Goal: Transaction & Acquisition: Purchase product/service

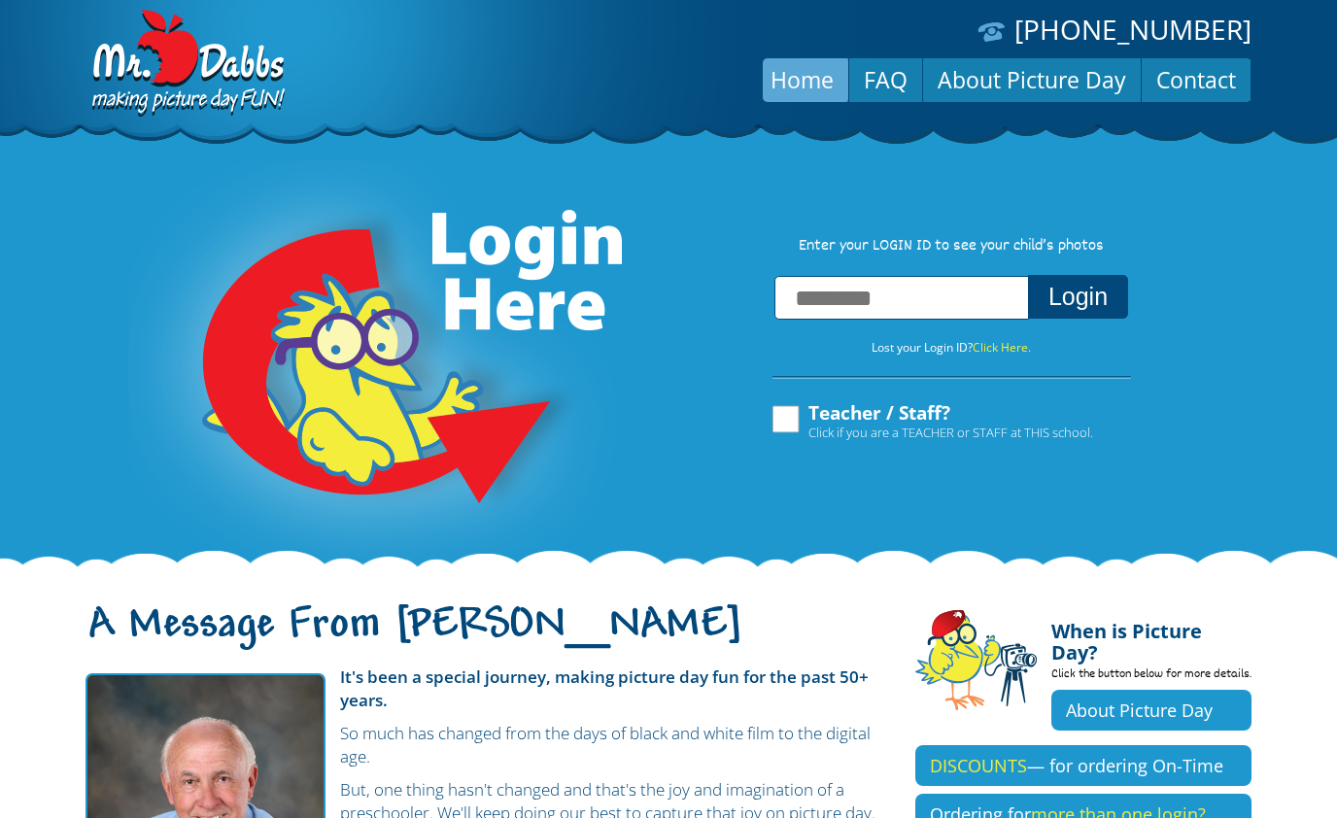
click at [787, 430] on label "Teacher / Staff? Click if you are a TEACHER or STAFF at THIS school." at bounding box center [930, 421] width 323 height 37
click at [870, 307] on input "text" at bounding box center [901, 298] width 255 height 44
type input "**********"
click at [1103, 300] on button "Login" at bounding box center [1078, 297] width 100 height 44
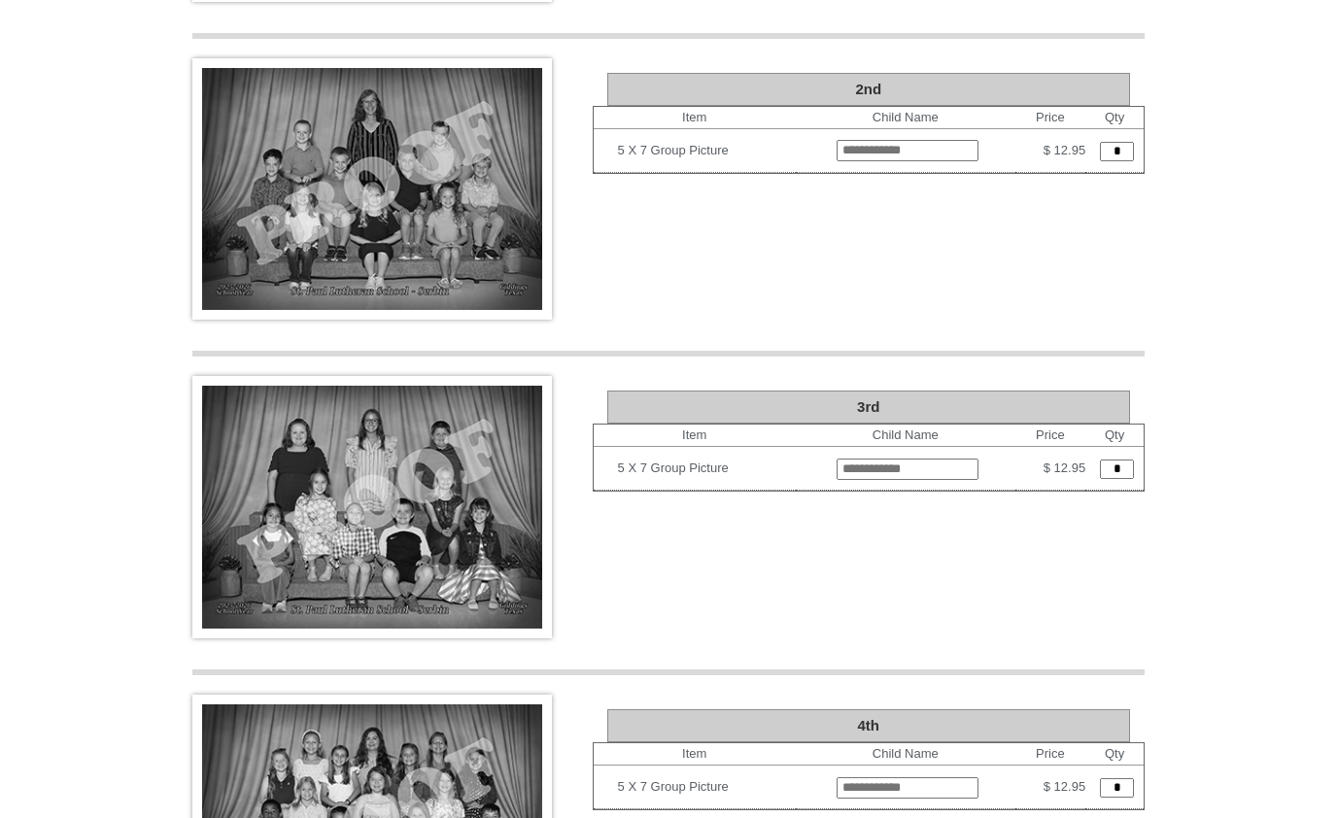
scroll to position [2840, 0]
click at [1120, 459] on input "*" at bounding box center [1117, 468] width 34 height 19
type input "*"
click at [852, 472] on span "Enter child’s name * ." at bounding box center [908, 479] width 112 height 15
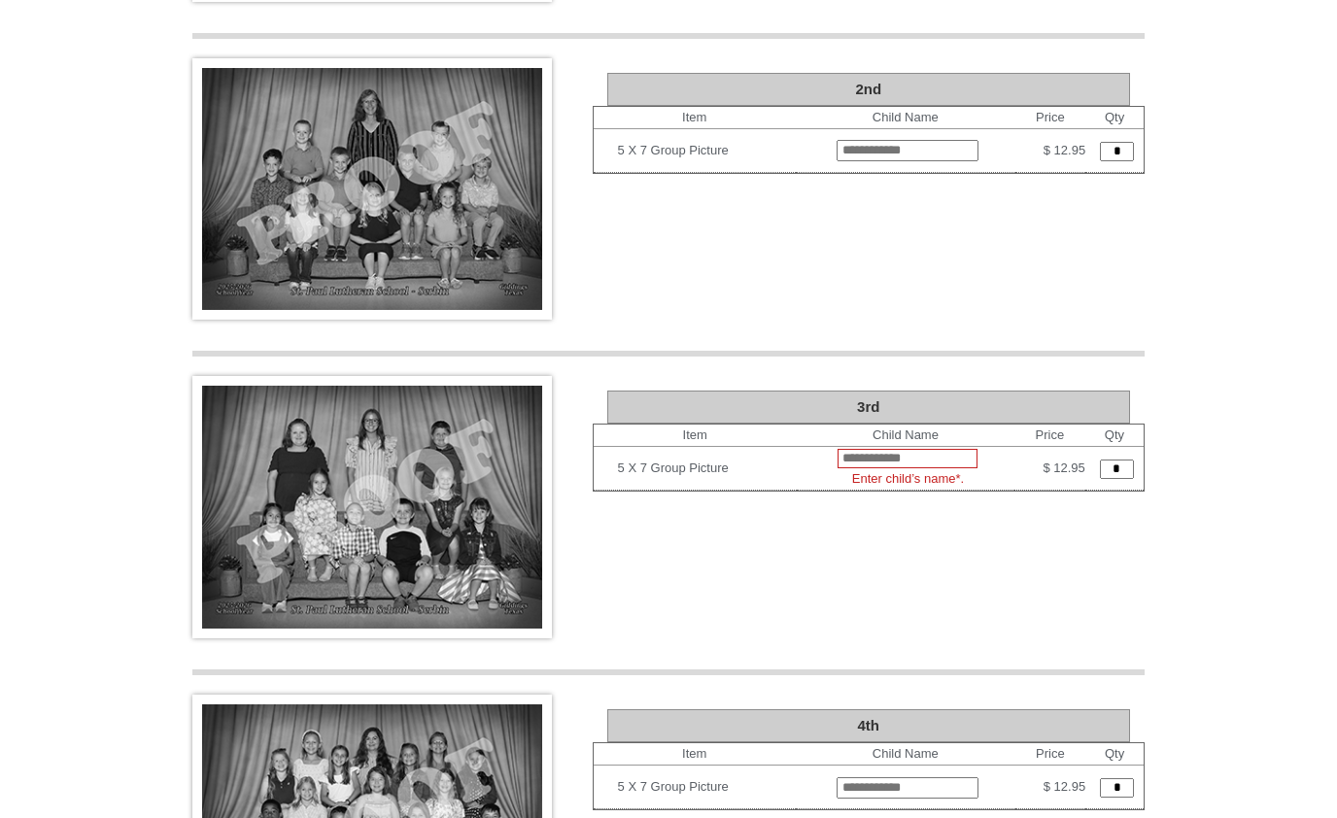
click at [918, 449] on input "text" at bounding box center [907, 458] width 140 height 19
type input "**********"
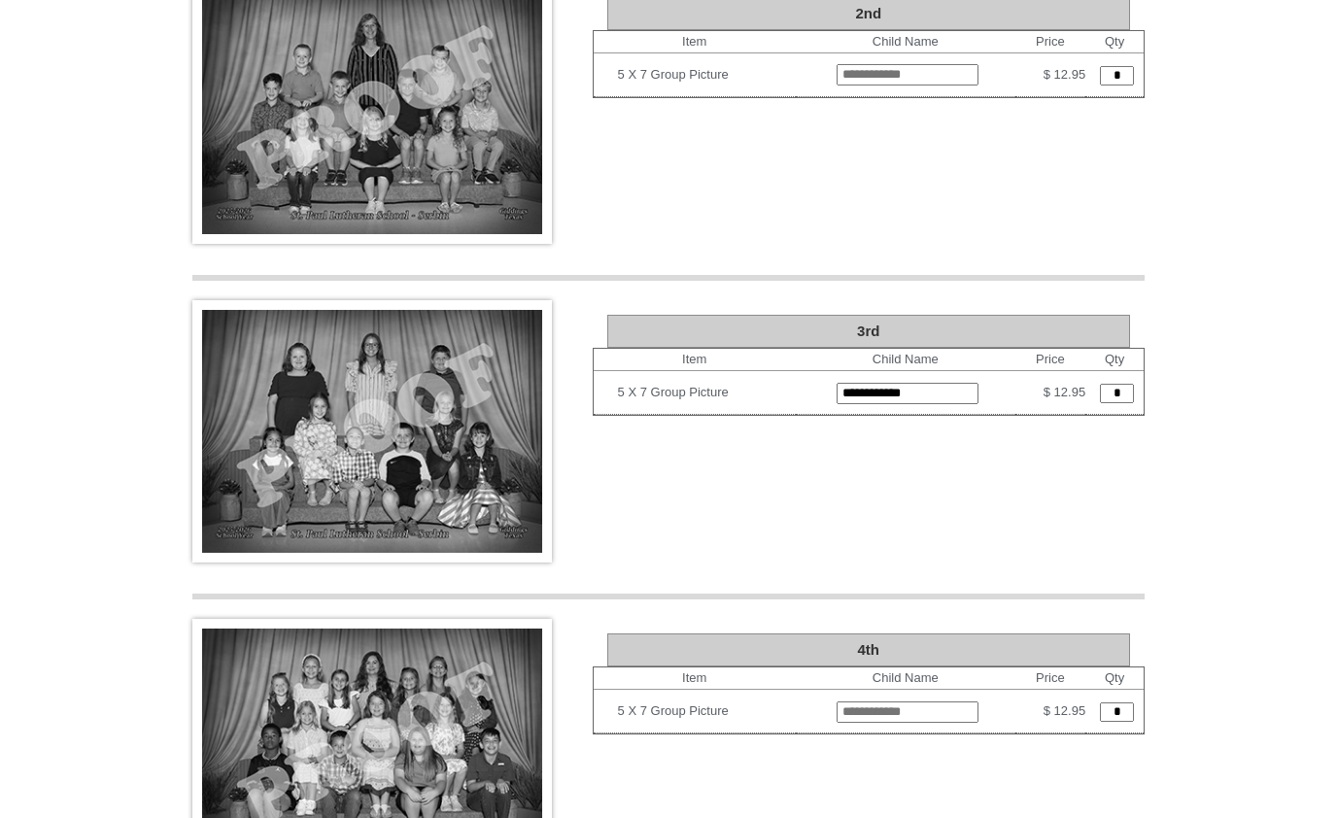
scroll to position [2920, 0]
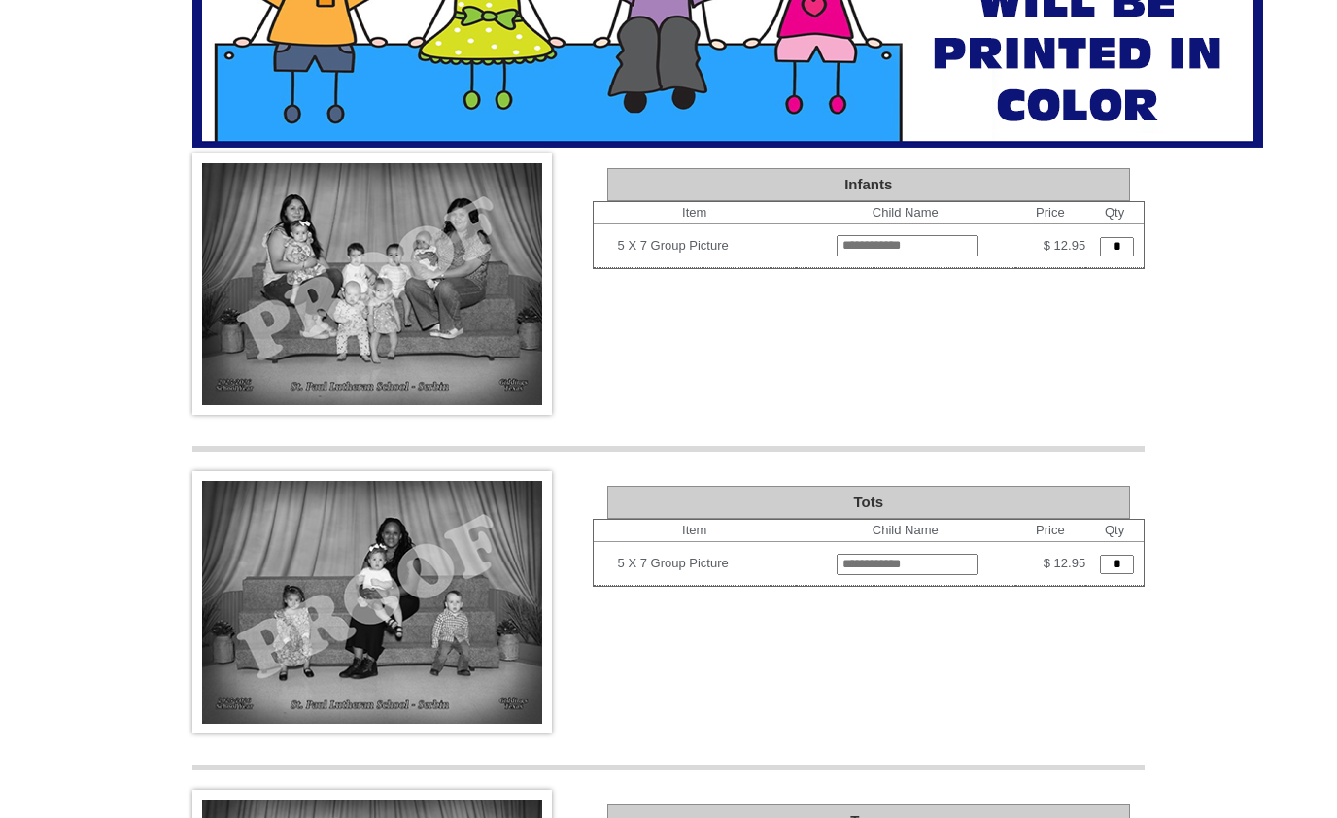
scroll to position [0, 0]
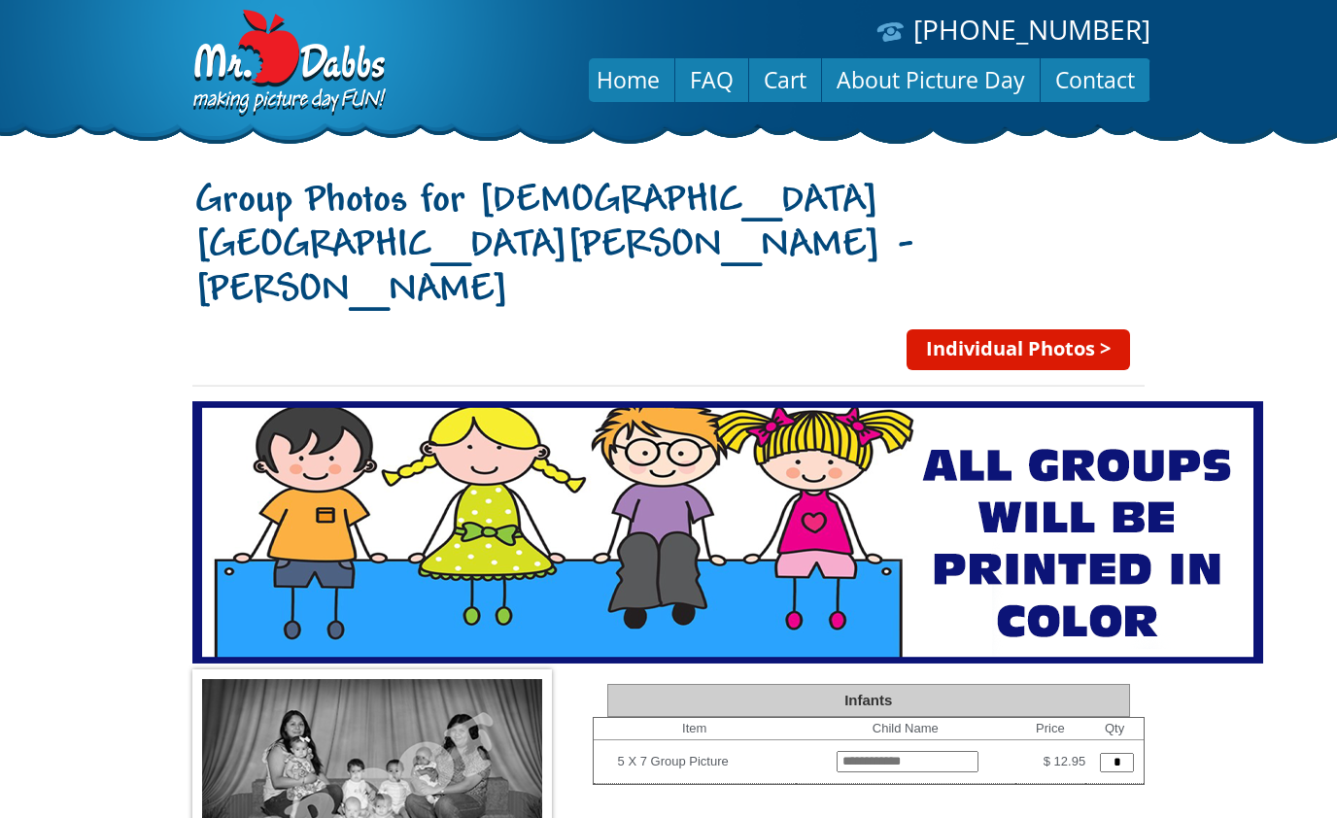
click at [975, 329] on link "Individual Photos >" at bounding box center [1017, 349] width 223 height 41
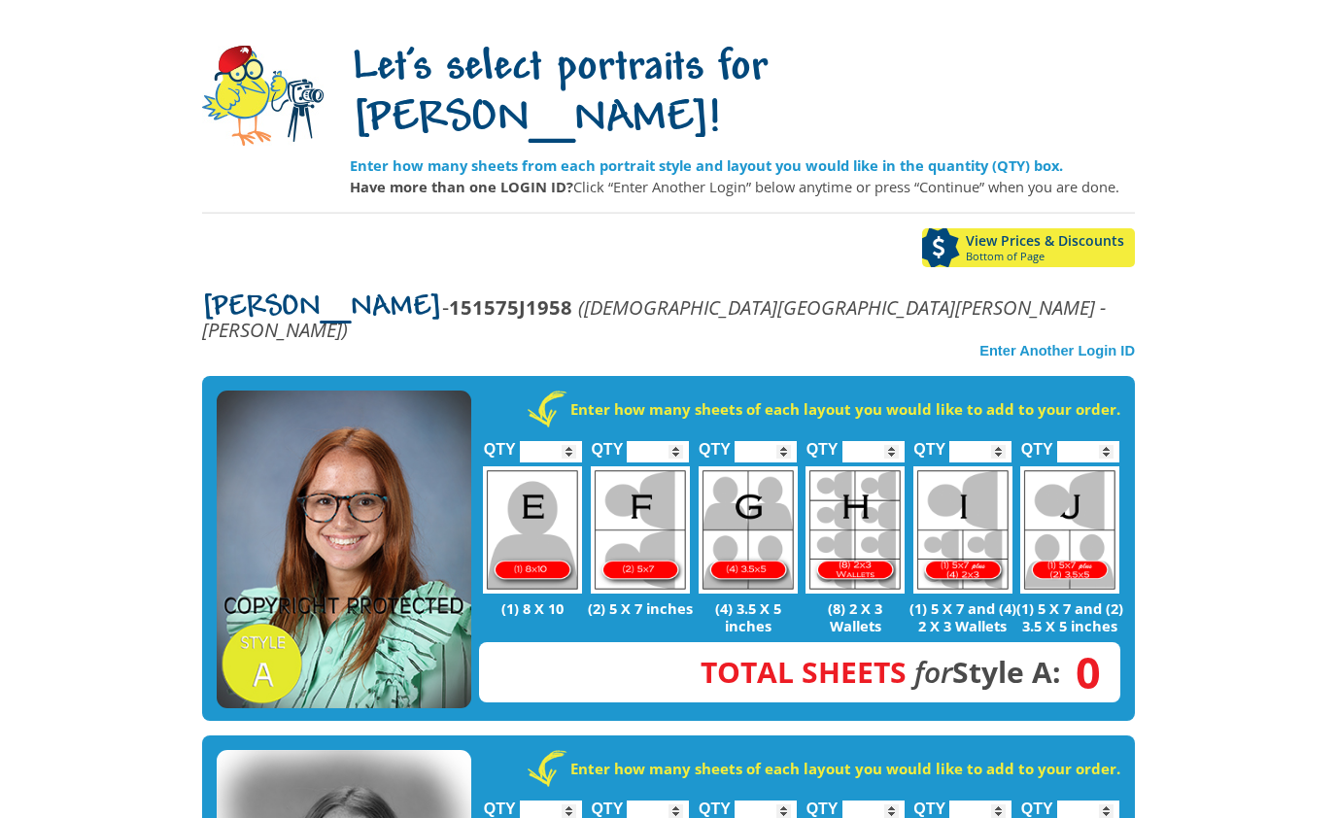
scroll to position [149, 0]
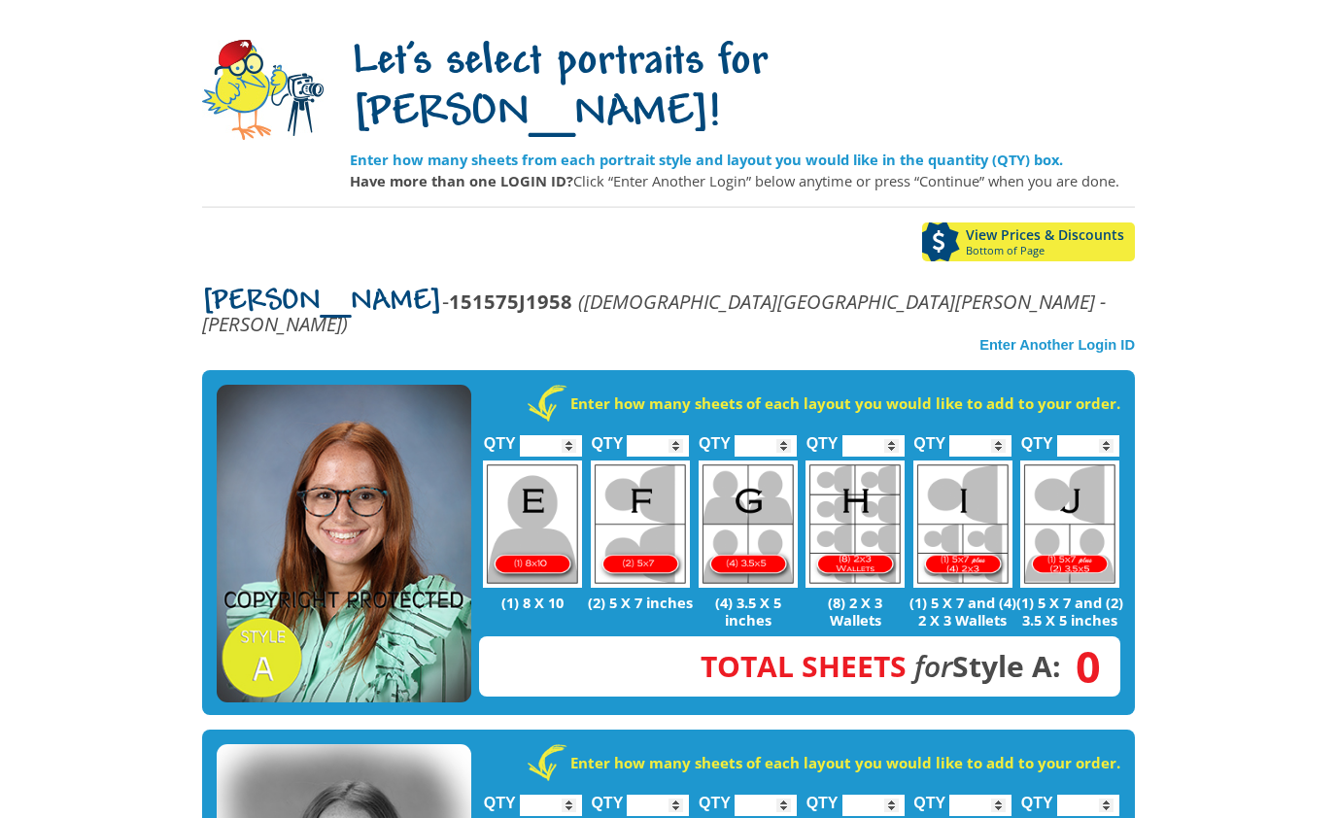
click at [549, 436] on input "*" at bounding box center [551, 446] width 62 height 21
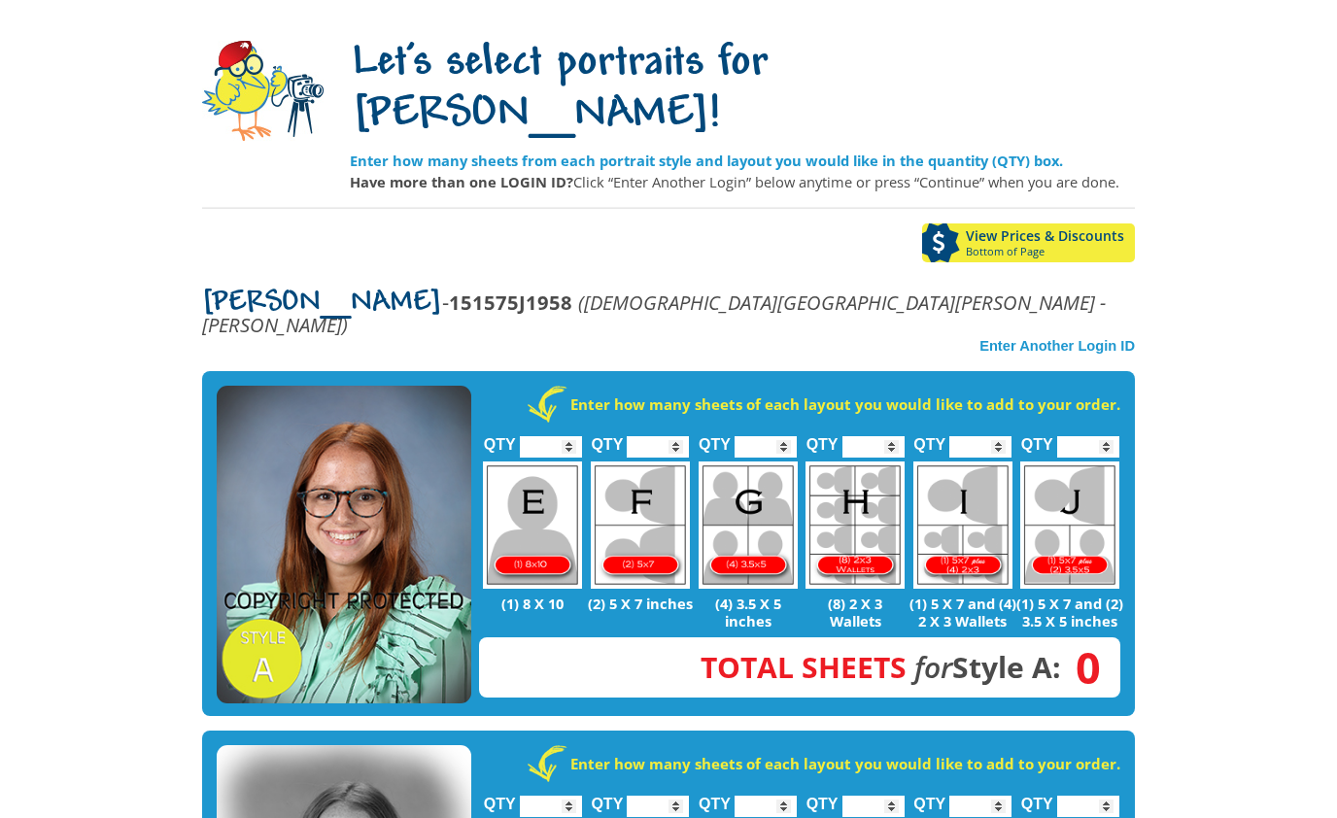
click at [560, 436] on input "*" at bounding box center [551, 446] width 62 height 21
click at [524, 479] on img at bounding box center [532, 524] width 99 height 127
type input "*"
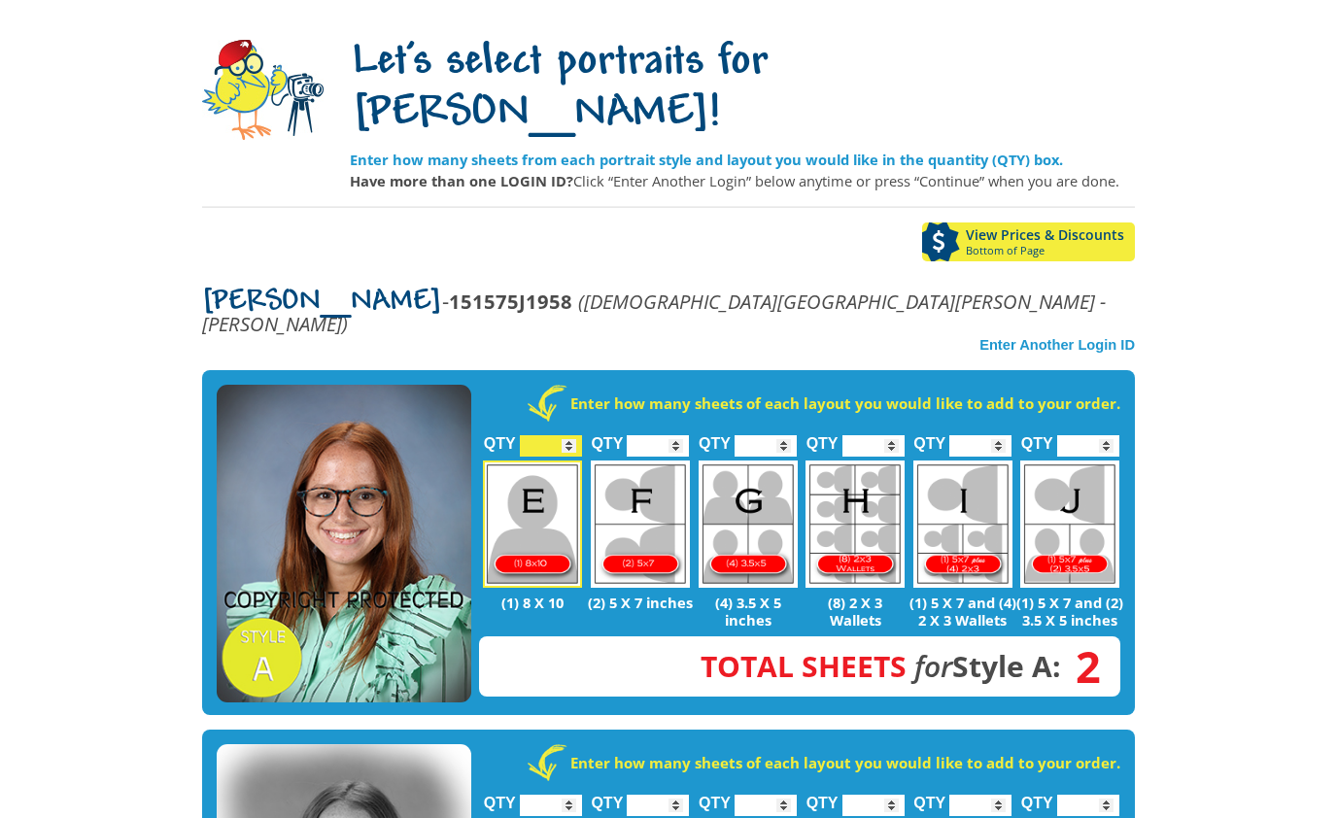
scroll to position [150, 0]
click at [651, 467] on img at bounding box center [640, 523] width 99 height 127
type input "*"
click at [559, 435] on input "*" at bounding box center [551, 445] width 62 height 21
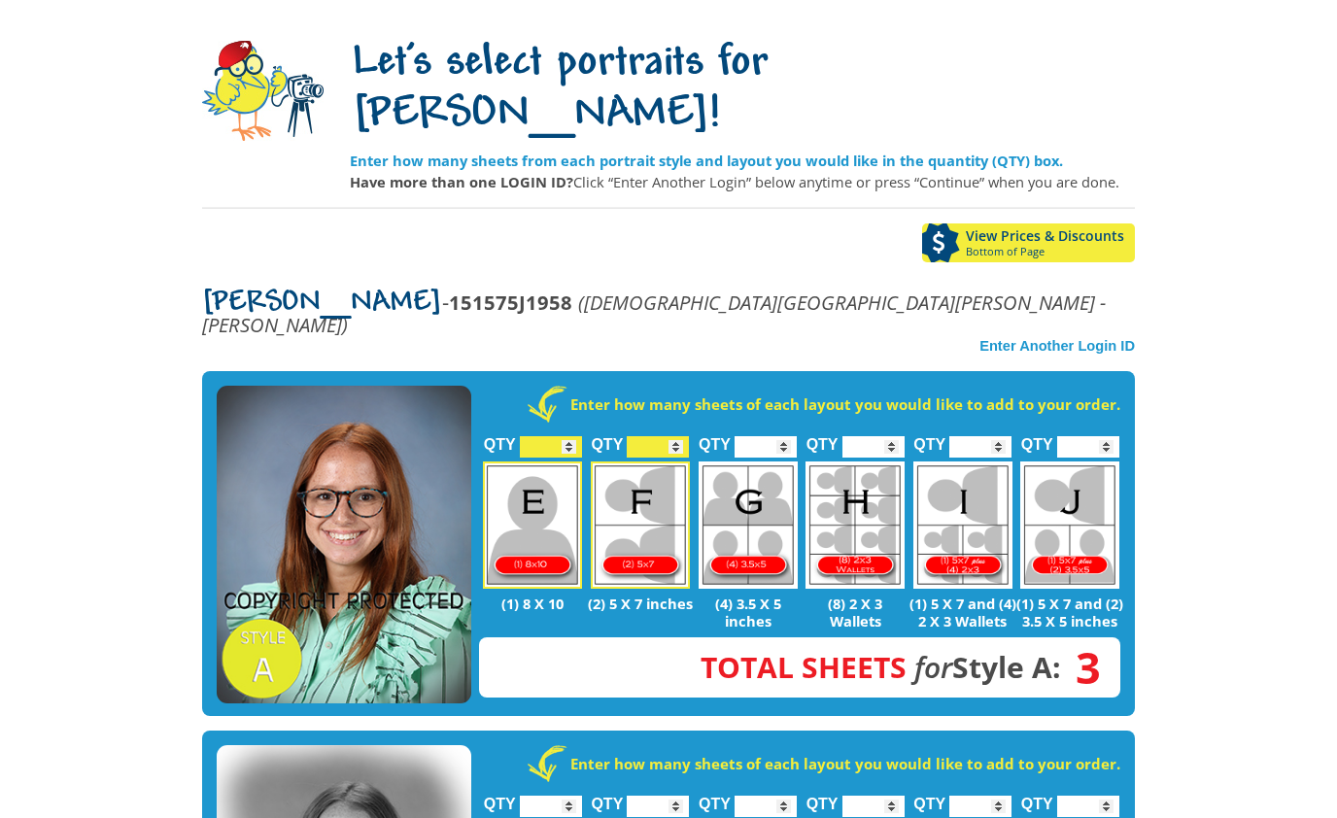
type input "*"
click at [781, 223] on div "View Prices & Discounts Bottom of Page" at bounding box center [668, 249] width 933 height 53
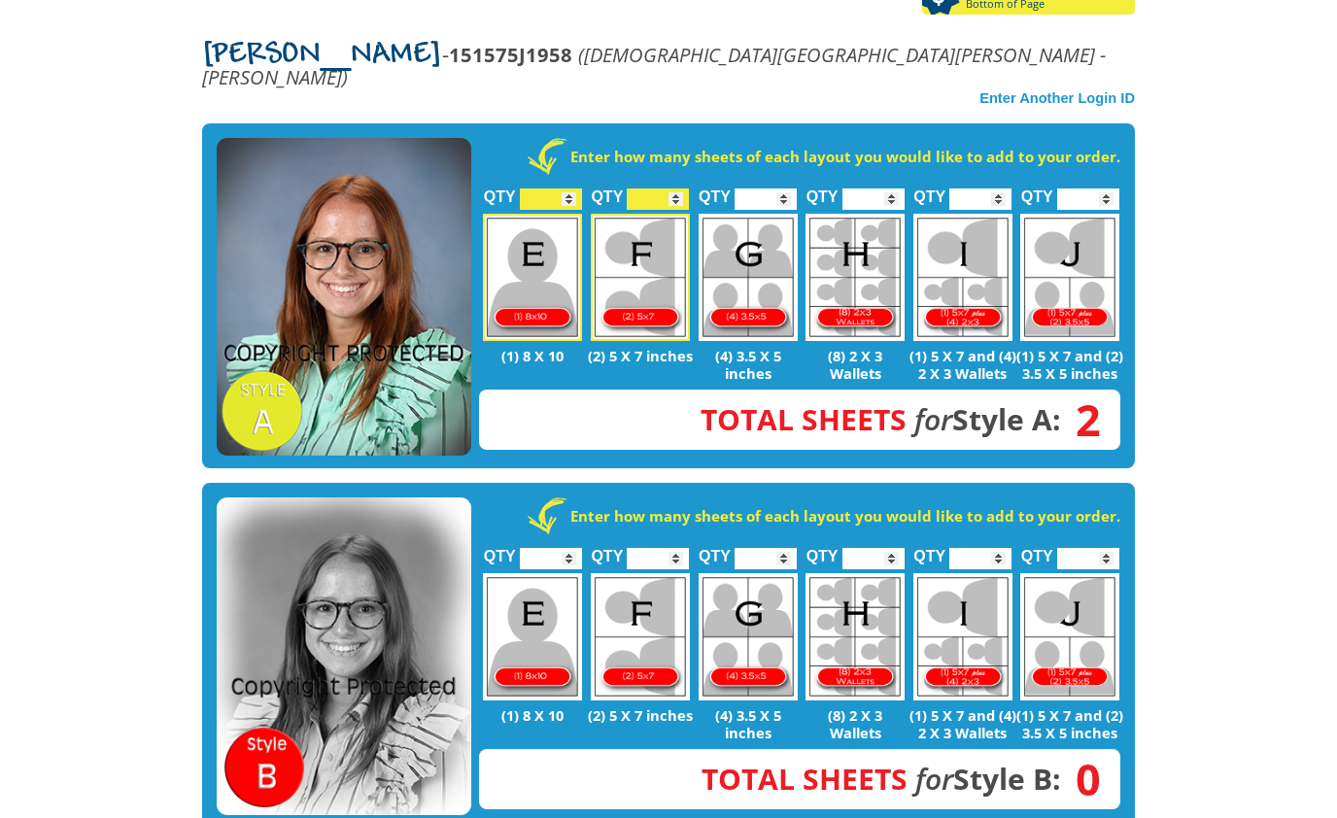
scroll to position [396, 0]
click at [676, 188] on input "*" at bounding box center [658, 198] width 62 height 21
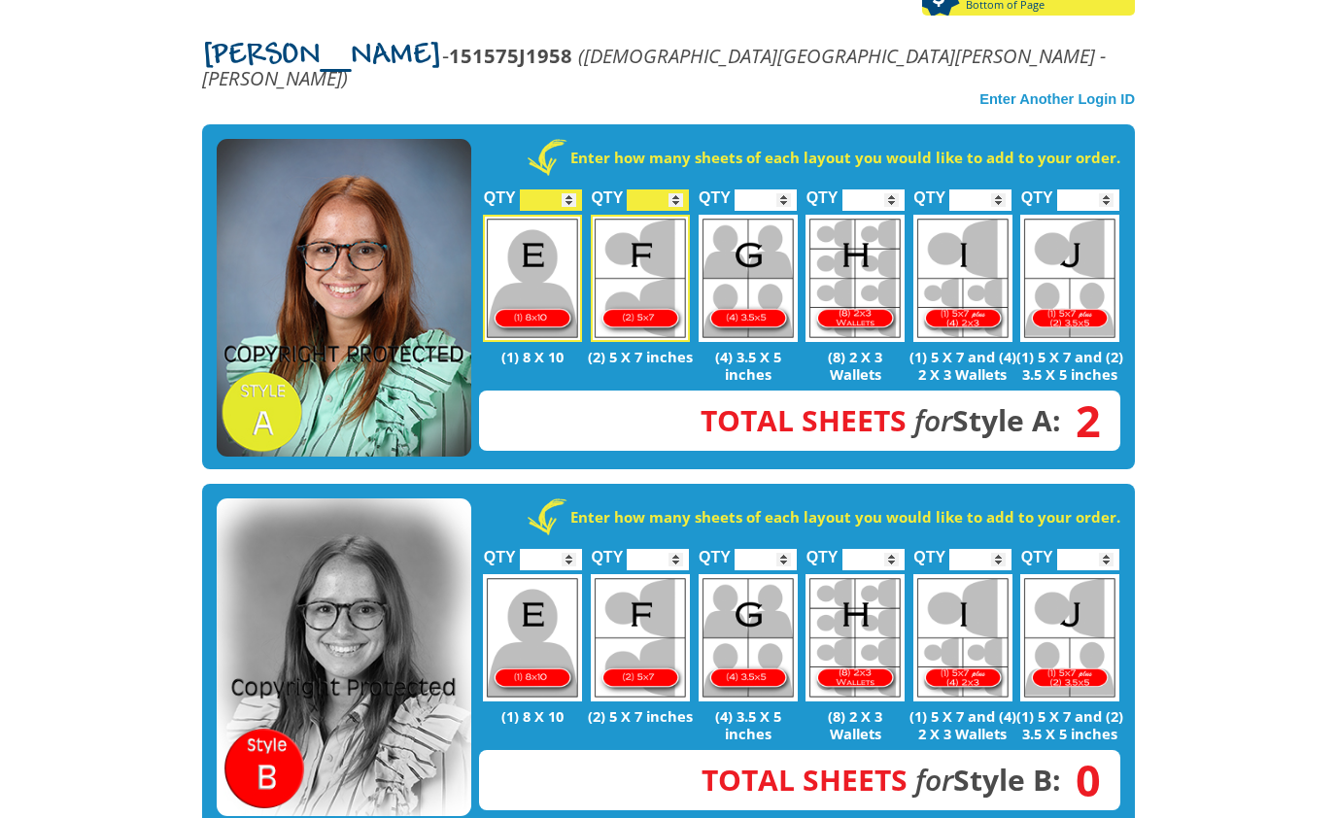
type input "*"
click at [560, 189] on input "*" at bounding box center [551, 199] width 62 height 21
type input "*"
click at [685, 124] on div "Enter how many sheets of each layout you would like to add to your order. QTY *…" at bounding box center [668, 296] width 933 height 345
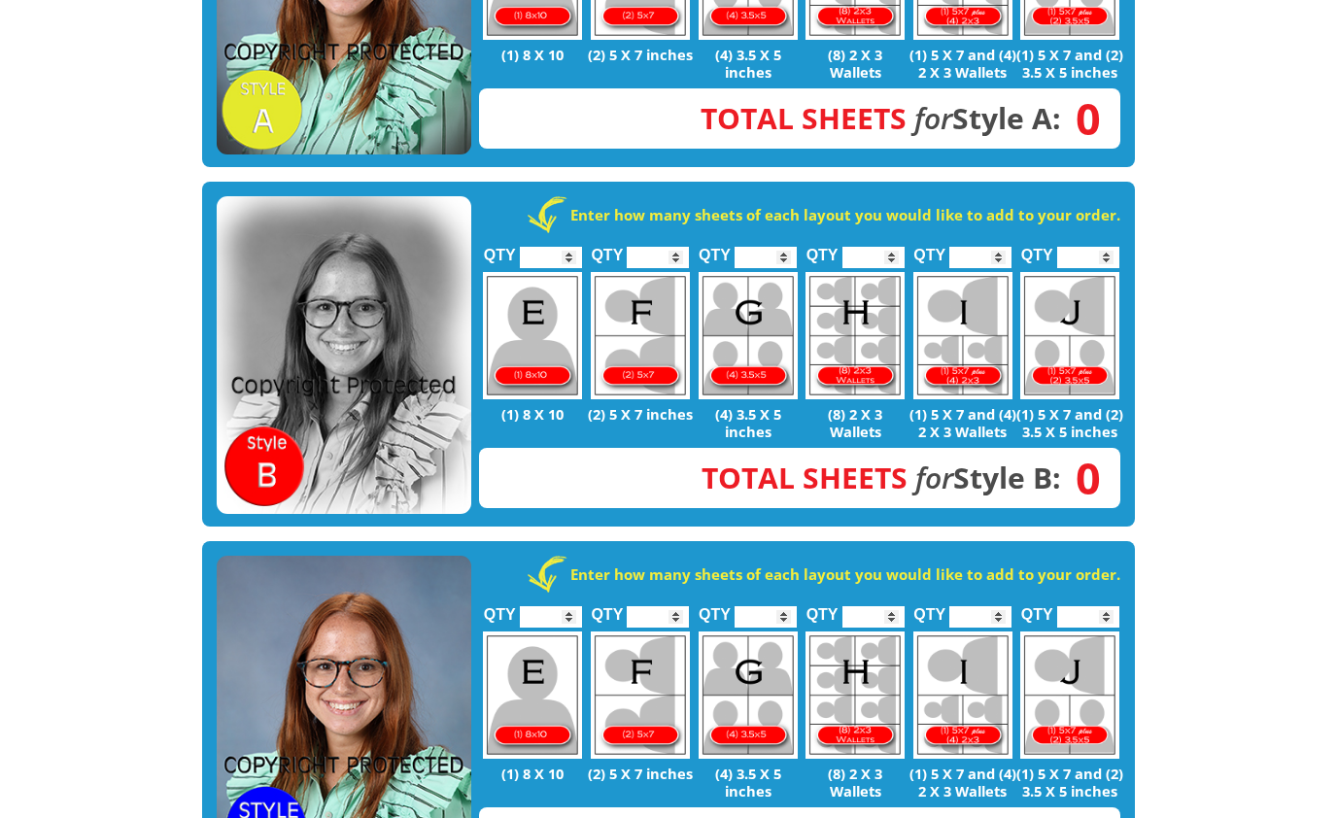
scroll to position [749, 0]
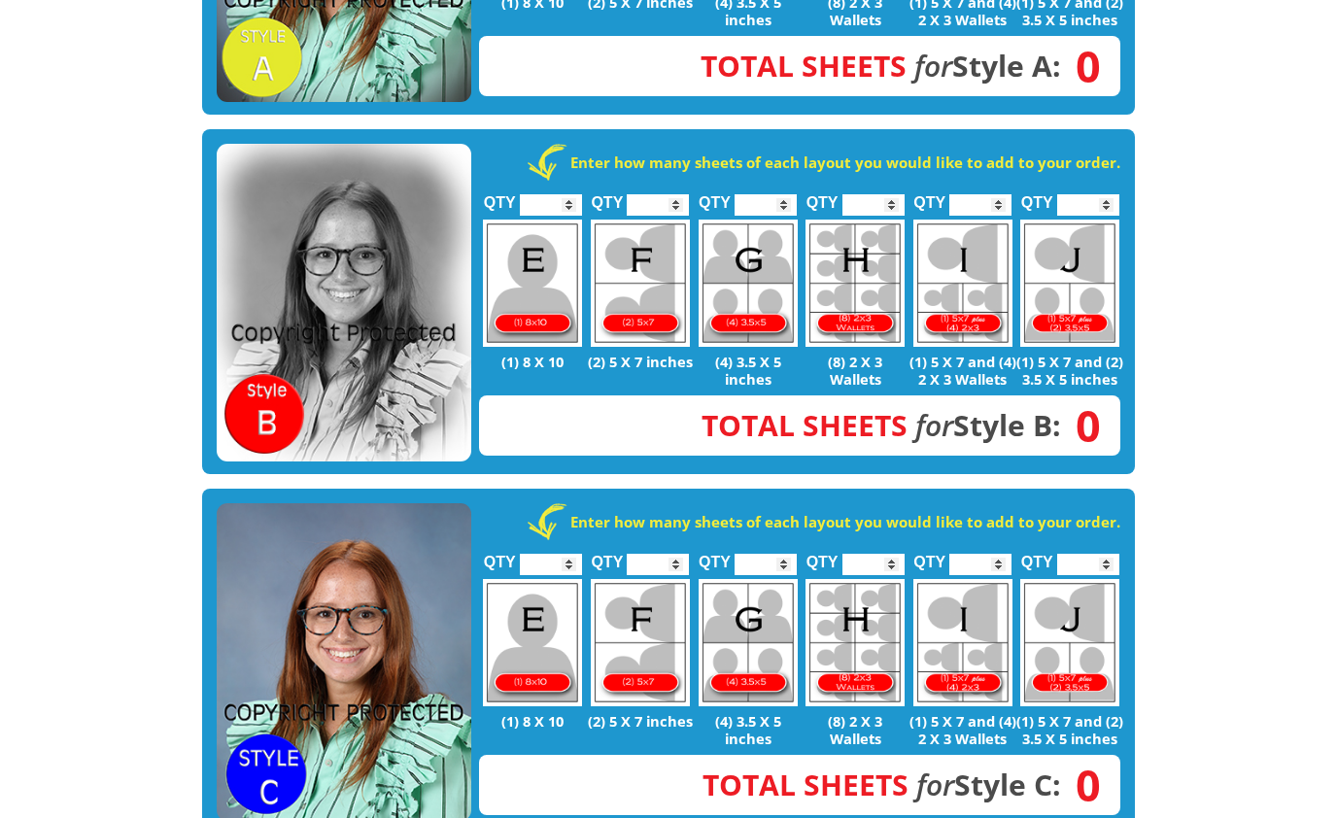
click at [539, 580] on img at bounding box center [532, 643] width 99 height 127
type input "*"
click at [647, 579] on img at bounding box center [640, 642] width 99 height 127
type input "*"
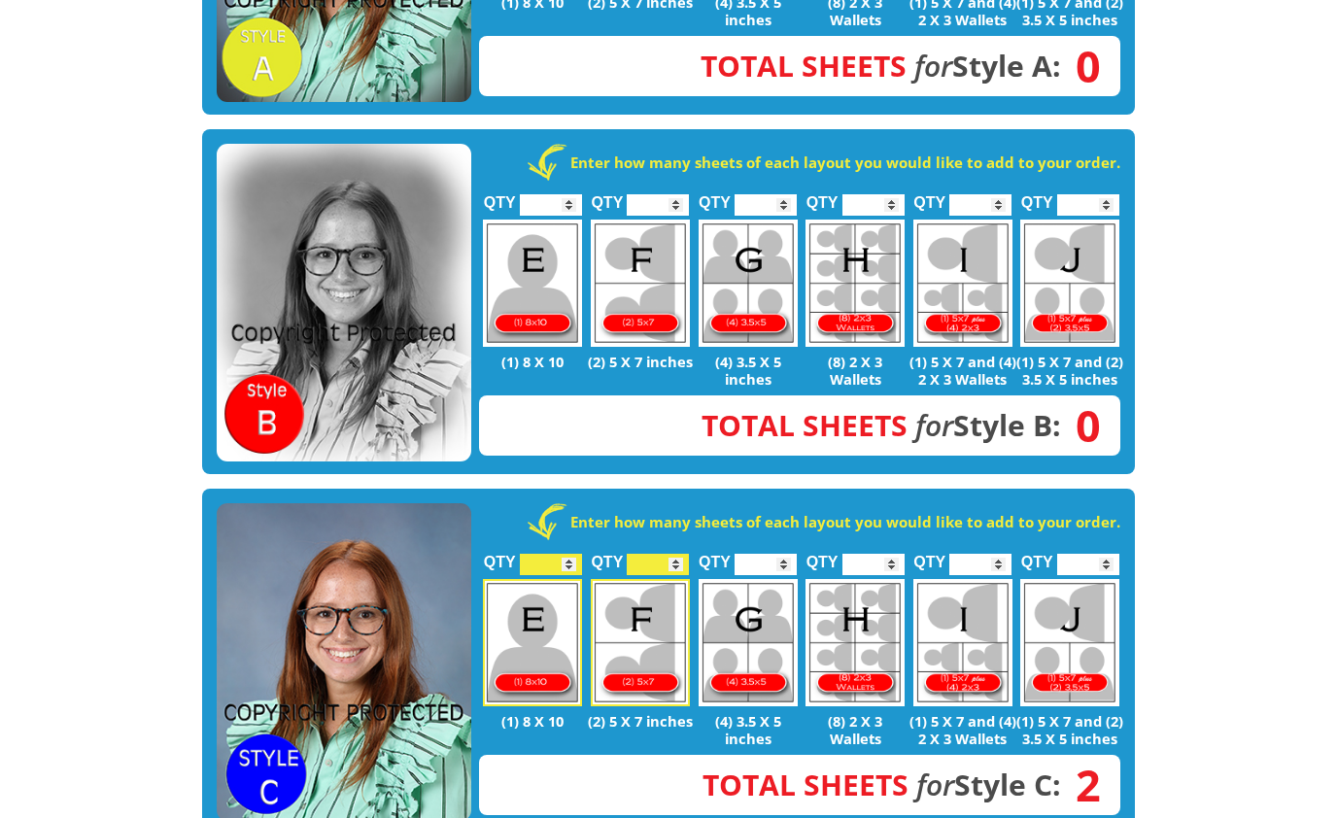
click at [866, 579] on img at bounding box center [854, 642] width 99 height 127
type input "*"
click at [679, 554] on input "*" at bounding box center [658, 564] width 62 height 21
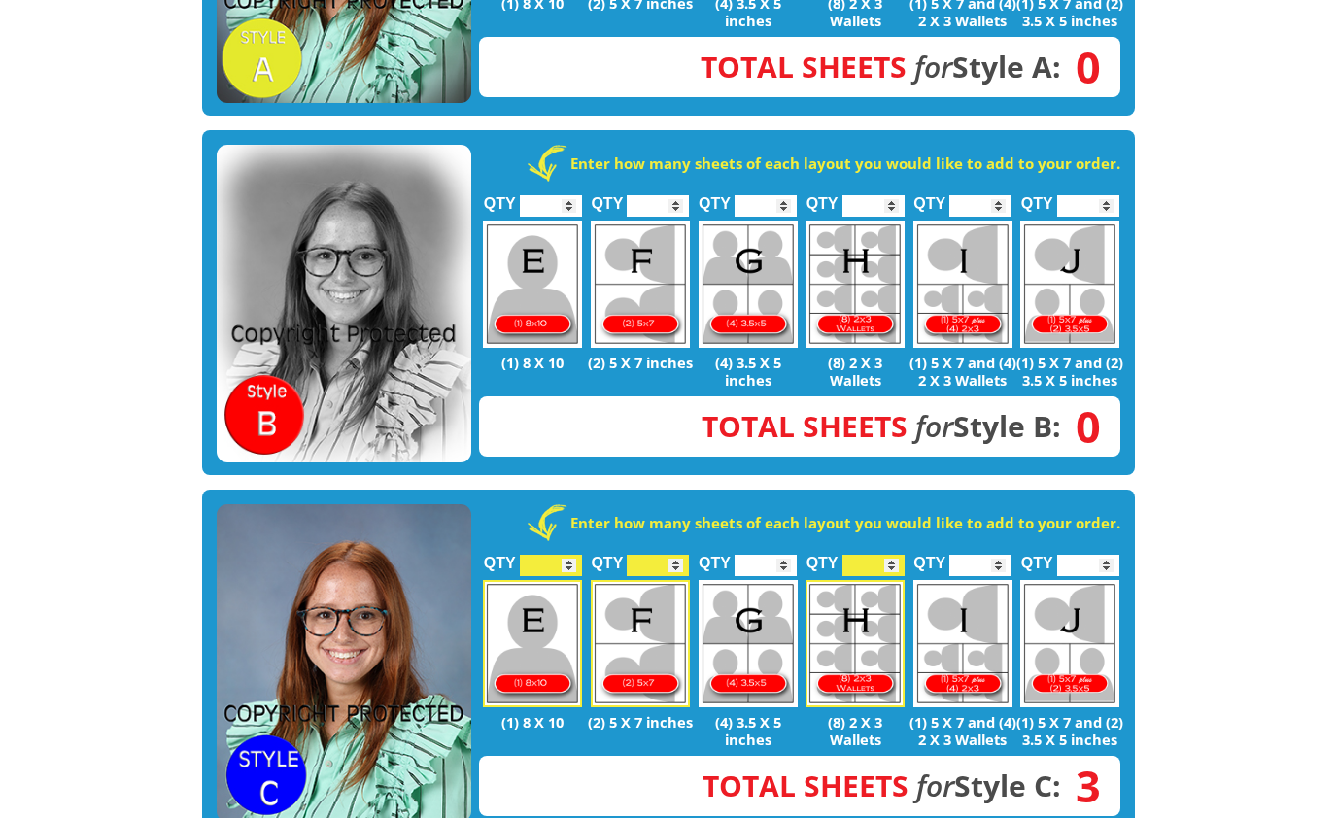
type input "*"
click at [790, 490] on div "Enter how many sheets of each layout you would like to add to your order. QTY *…" at bounding box center [668, 662] width 933 height 345
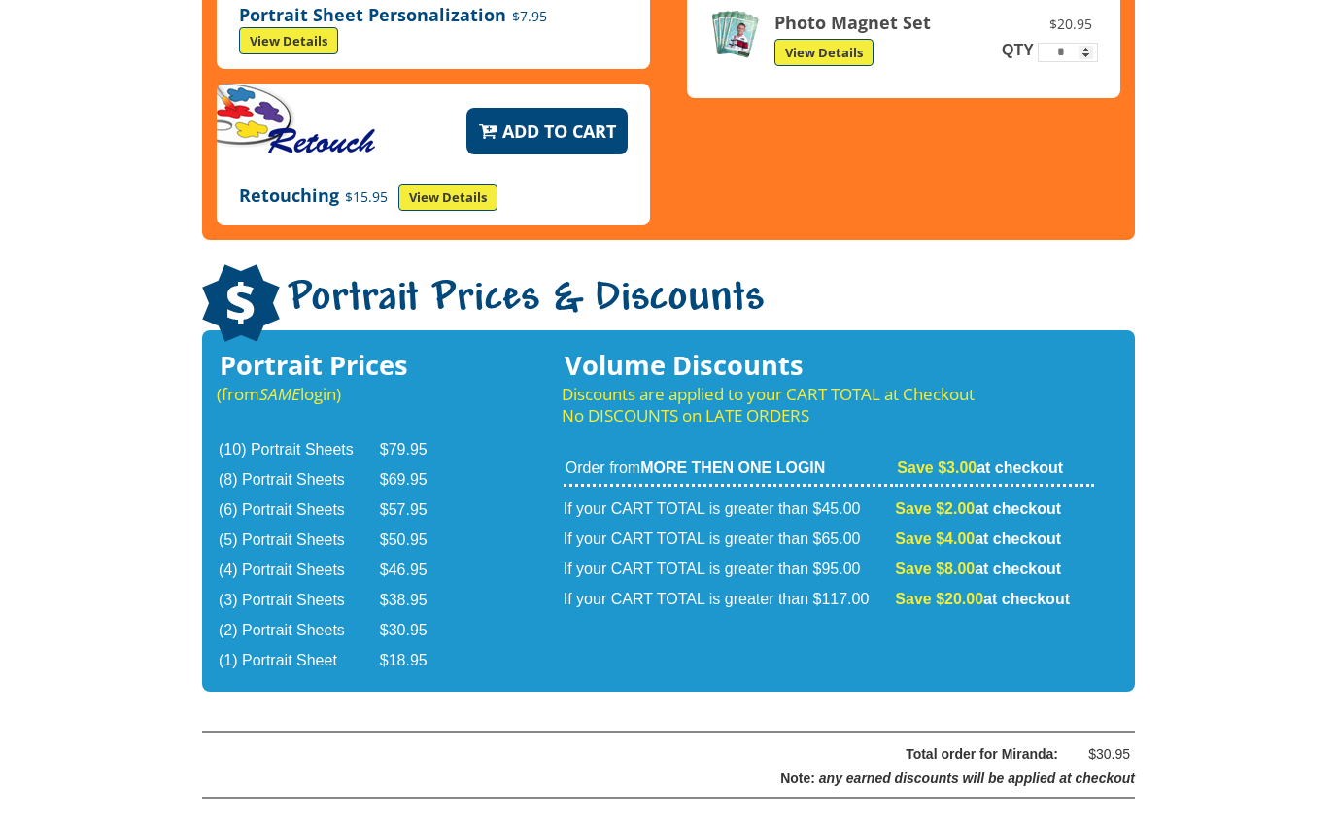
scroll to position [2994, 0]
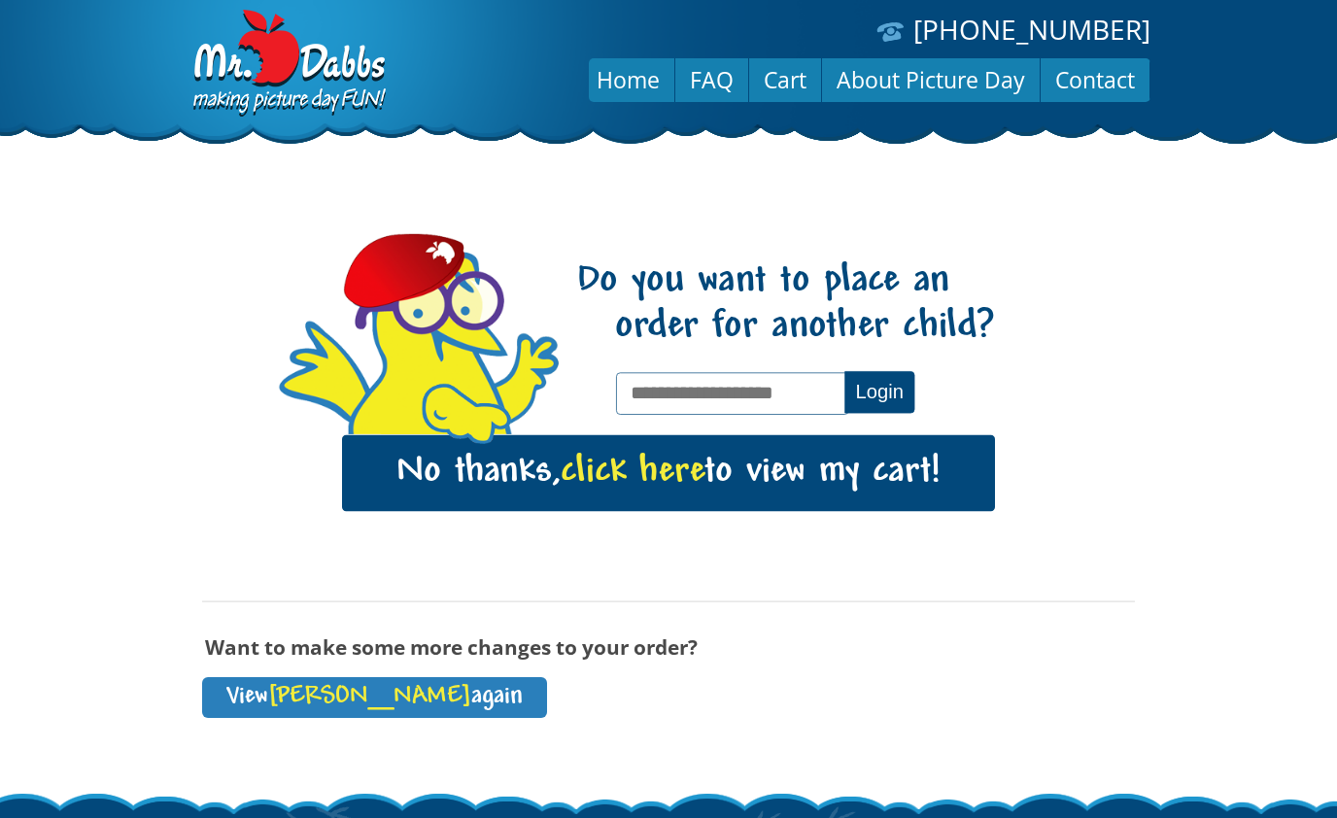
scroll to position [158, 0]
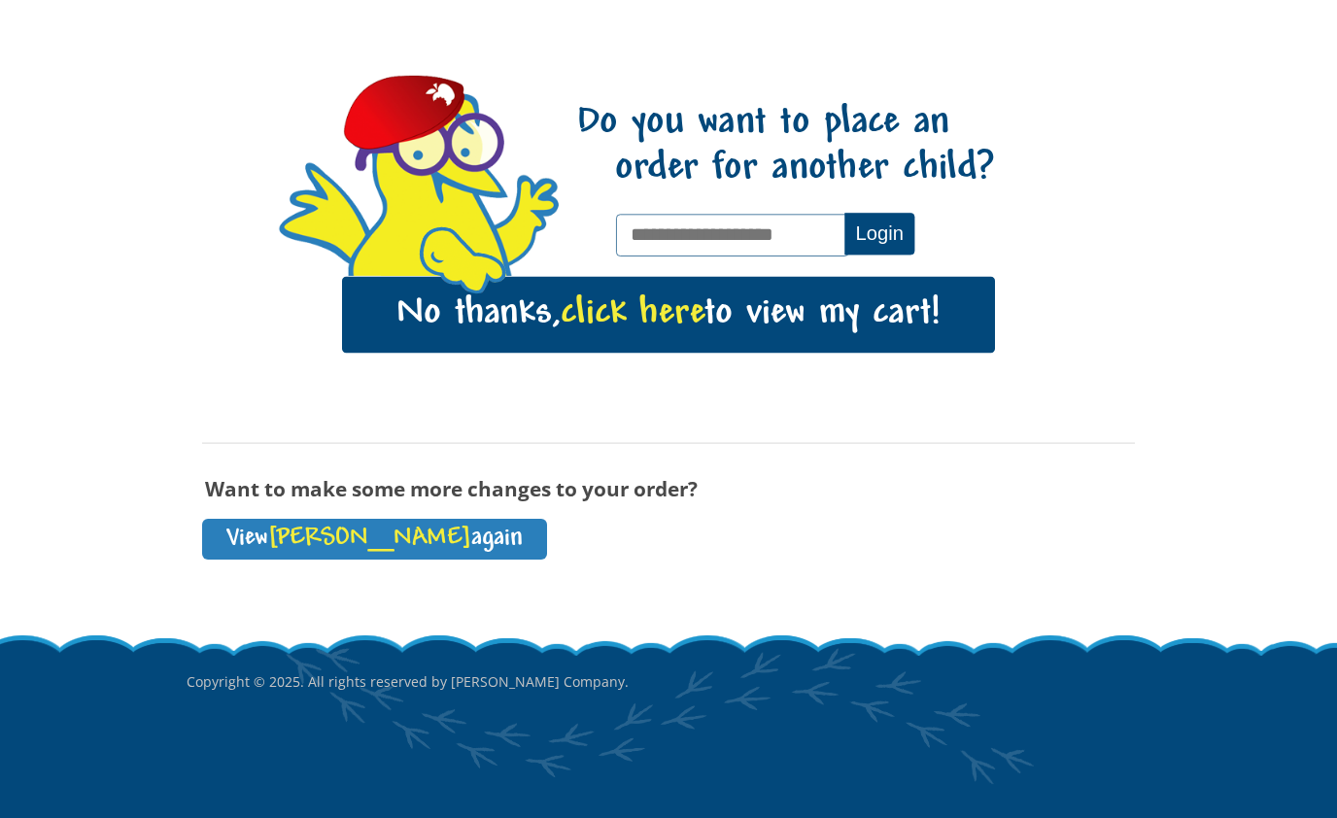
click at [656, 313] on span "click here" at bounding box center [632, 314] width 144 height 40
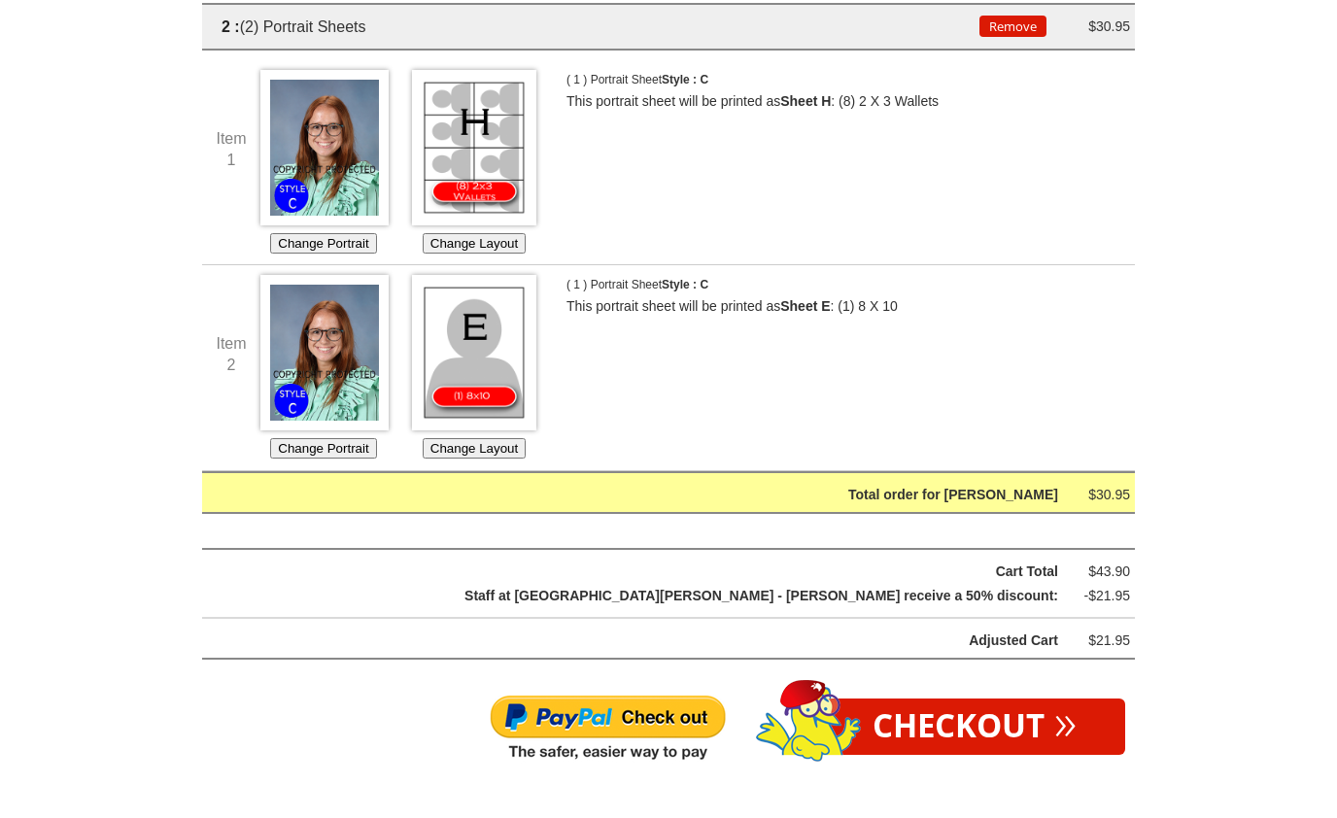
scroll to position [499, 0]
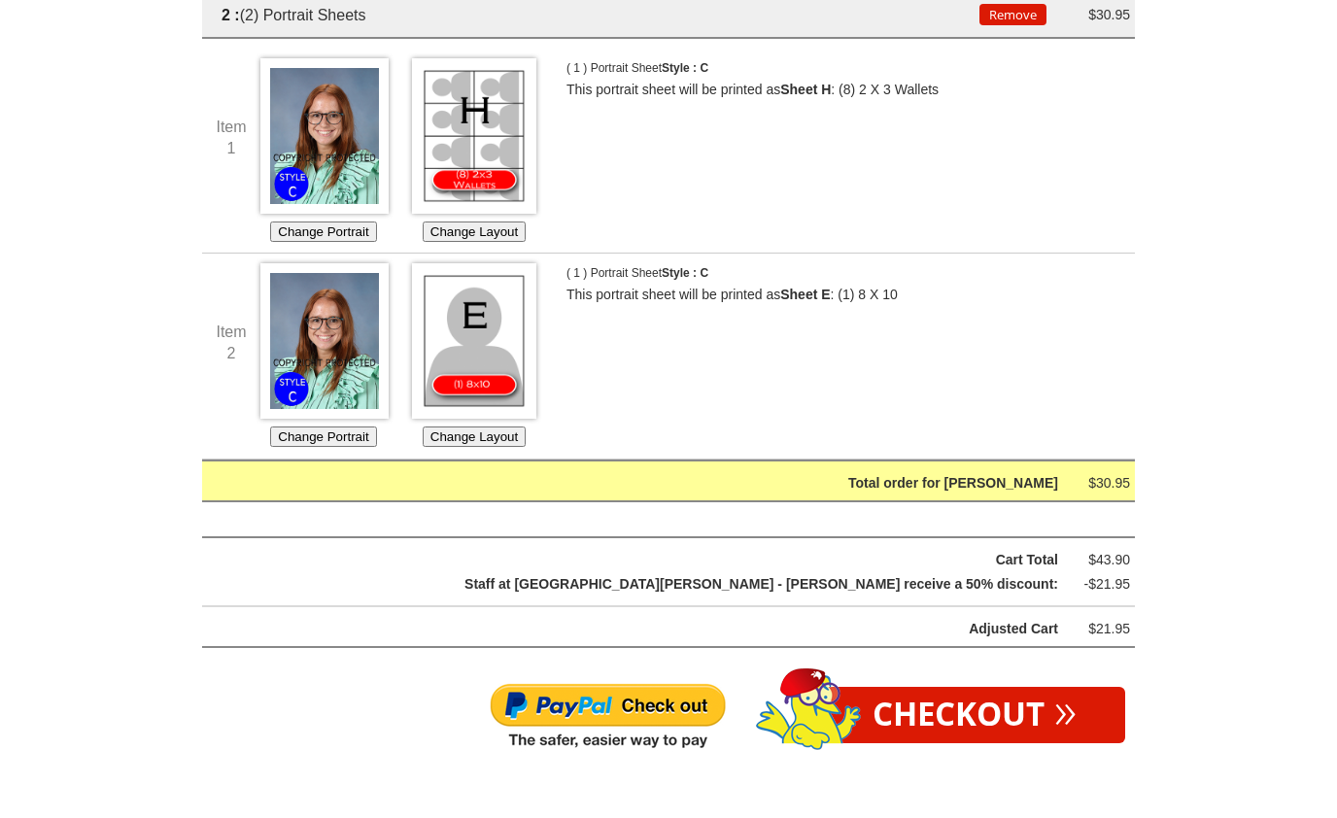
click at [587, 702] on img at bounding box center [608, 717] width 238 height 70
